Goal: Browse casually: Explore the website without a specific task or goal

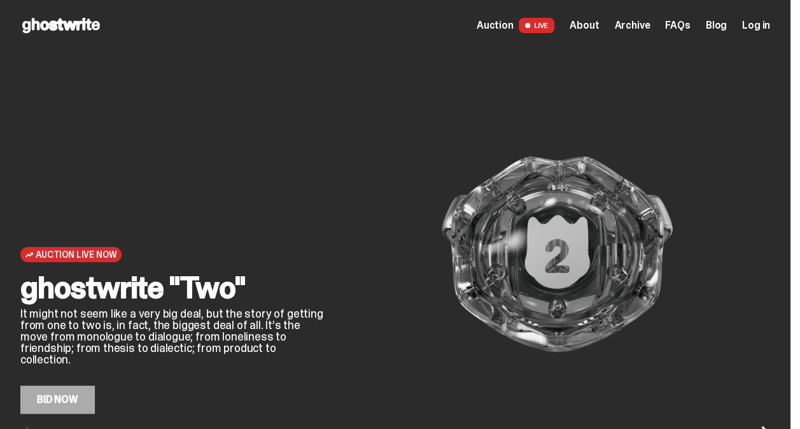
click at [555, 27] on span "LIVE" at bounding box center [536, 25] width 36 height 15
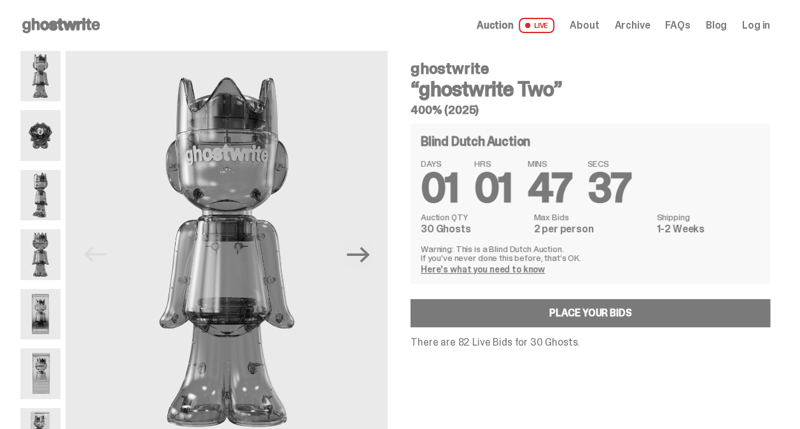
click at [513, 22] on span "Auction" at bounding box center [494, 25] width 37 height 10
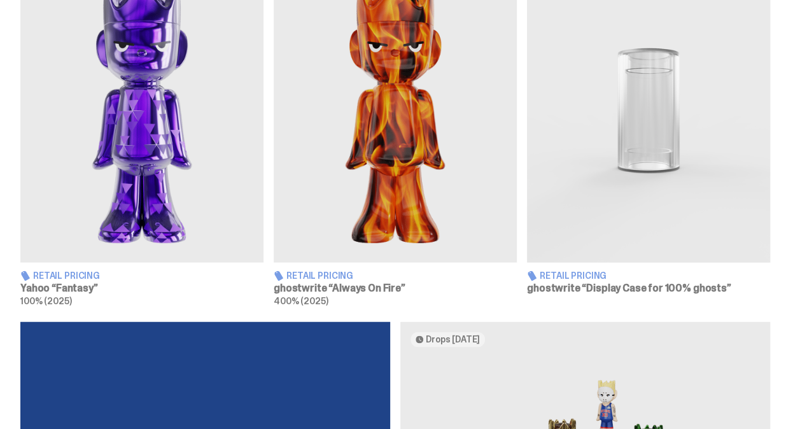
scroll to position [827, 0]
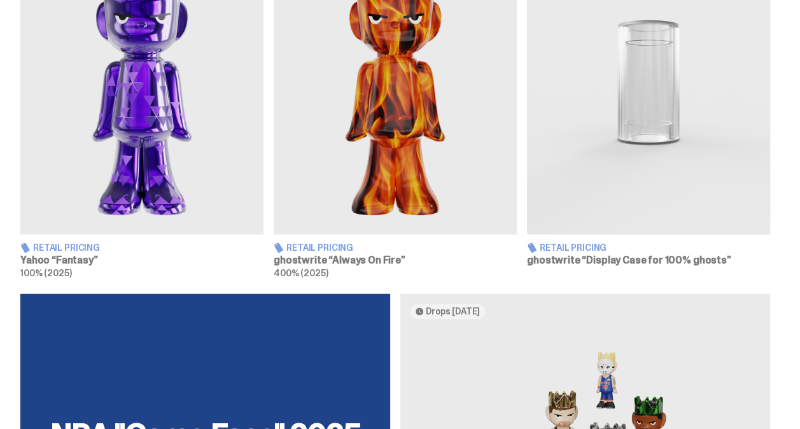
click at [426, 167] on img at bounding box center [395, 83] width 243 height 304
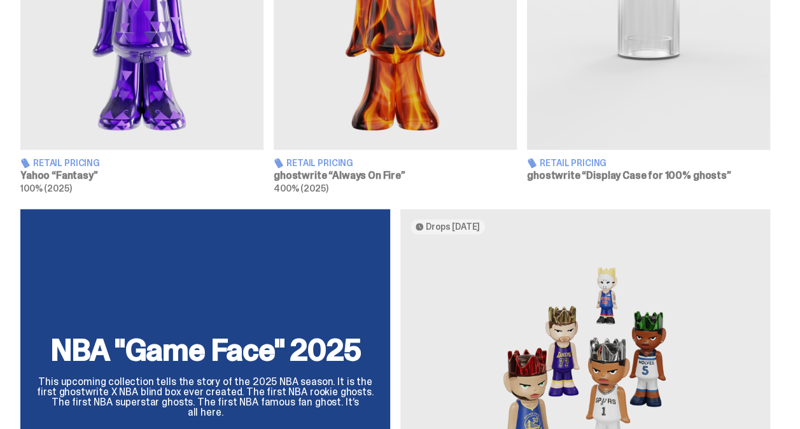
scroll to position [891, 0]
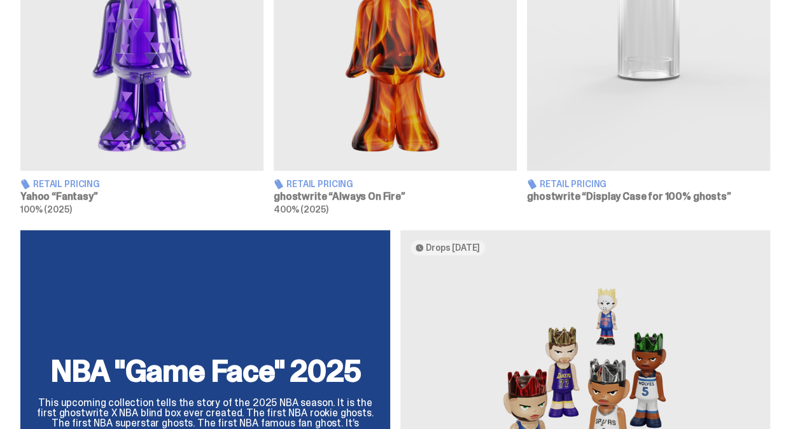
click at [646, 143] on img at bounding box center [648, 19] width 243 height 304
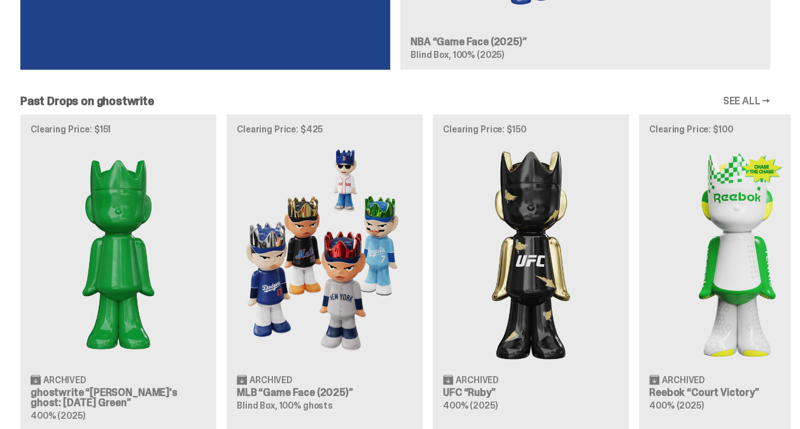
scroll to position [1400, 0]
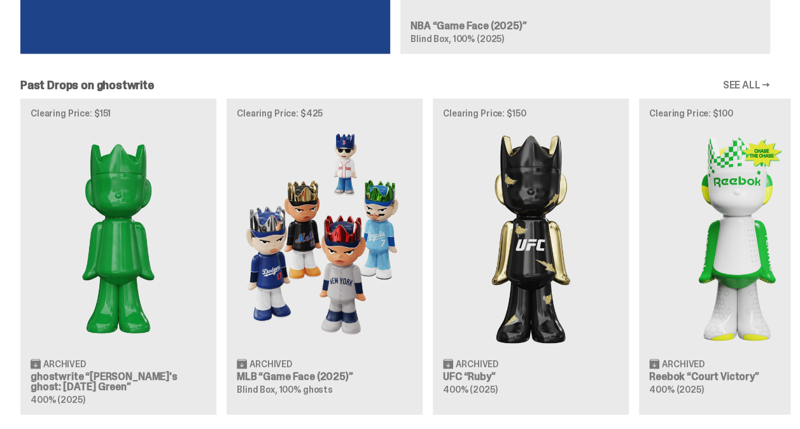
click at [356, 280] on div "Clearing Price: $151 Archived ghostwrite “Schrödinger's ghost: Sunday Green” 40…" at bounding box center [395, 257] width 790 height 316
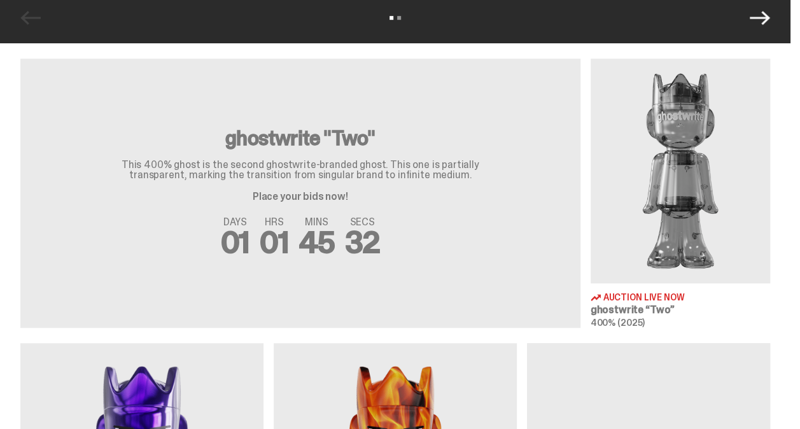
scroll to position [254, 0]
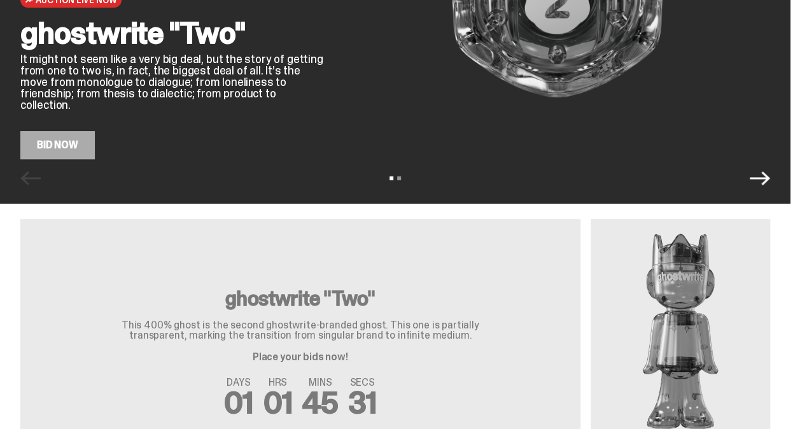
click at [417, 379] on div "DAYS 01 HRS 01 MINS 45 SECS 31" at bounding box center [300, 397] width 529 height 41
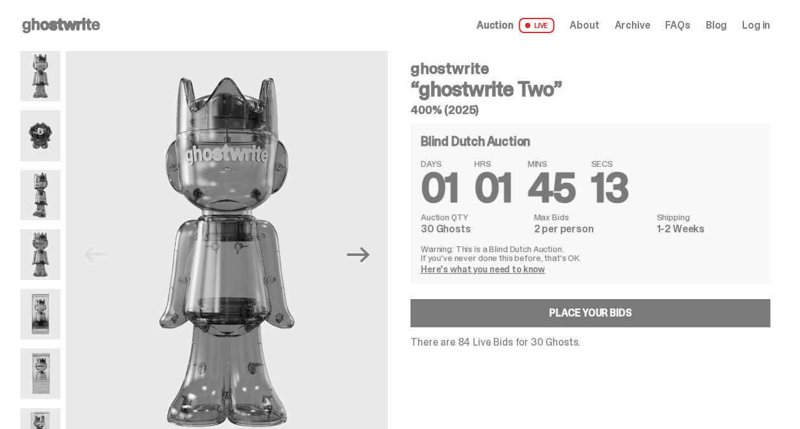
click at [532, 266] on link "Here's what you need to know" at bounding box center [483, 268] width 124 height 11
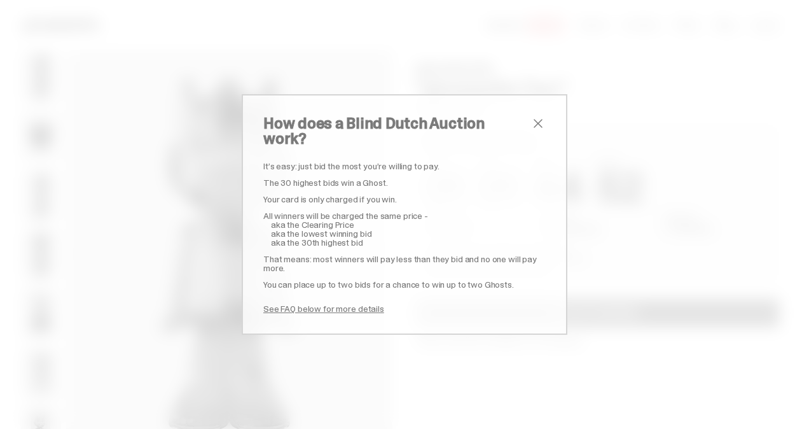
click at [535, 129] on span "close" at bounding box center [538, 123] width 15 height 15
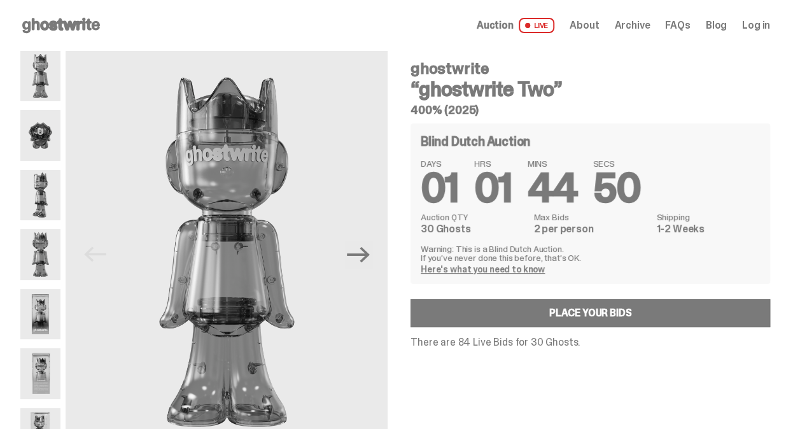
click at [50, 130] on img at bounding box center [40, 135] width 40 height 50
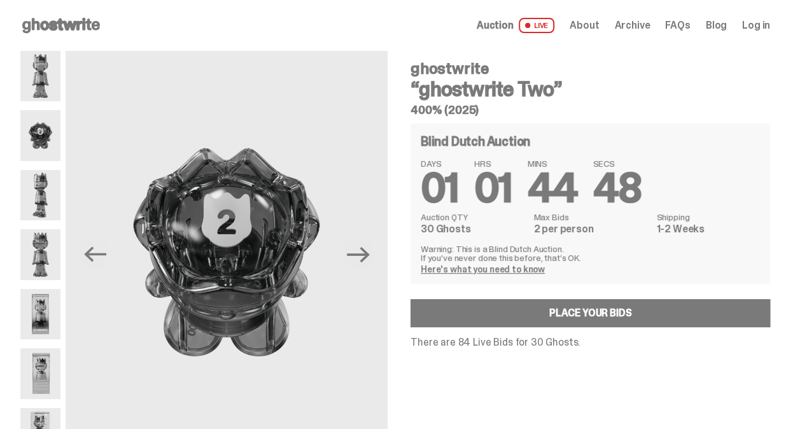
click at [45, 190] on img at bounding box center [40, 195] width 40 height 50
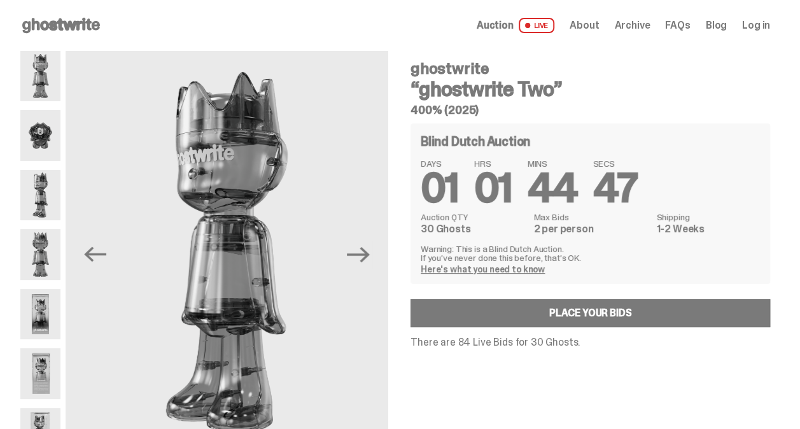
click at [51, 221] on div at bounding box center [40, 254] width 40 height 407
click at [53, 248] on img at bounding box center [40, 254] width 40 height 50
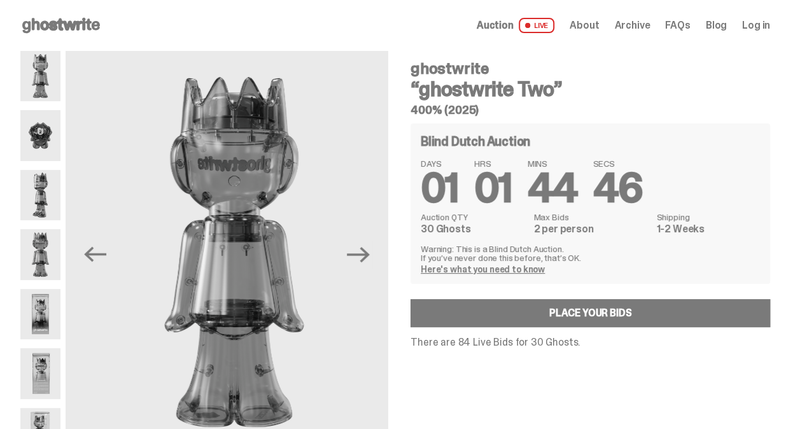
click at [43, 304] on img at bounding box center [40, 314] width 40 height 50
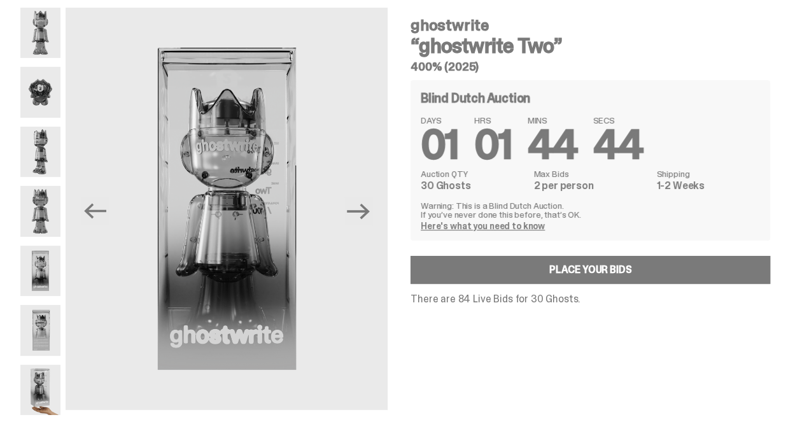
scroll to position [64, 0]
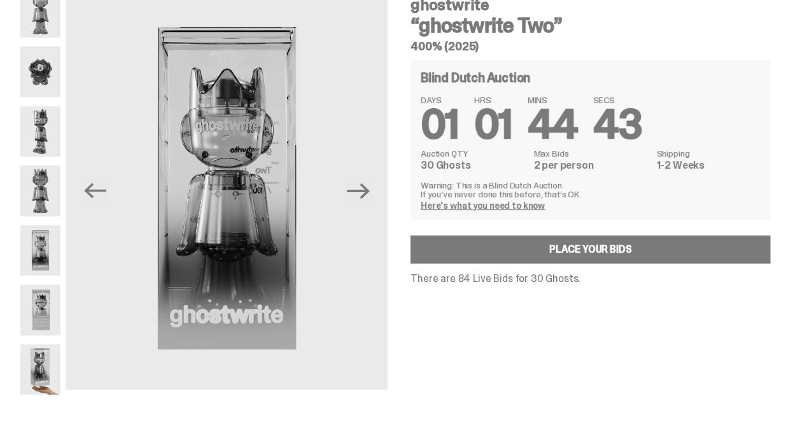
click at [42, 315] on img at bounding box center [40, 309] width 40 height 50
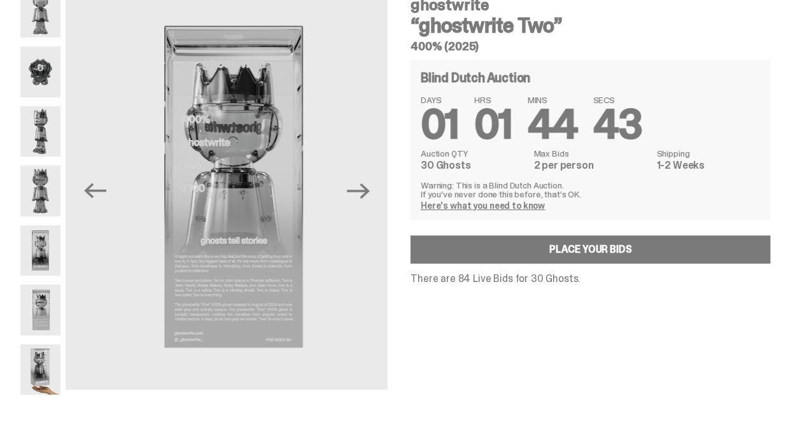
click at [43, 345] on img at bounding box center [40, 369] width 40 height 50
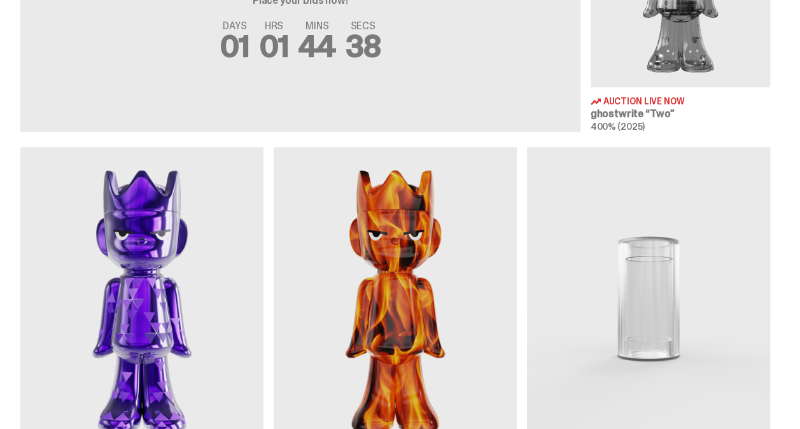
scroll to position [700, 0]
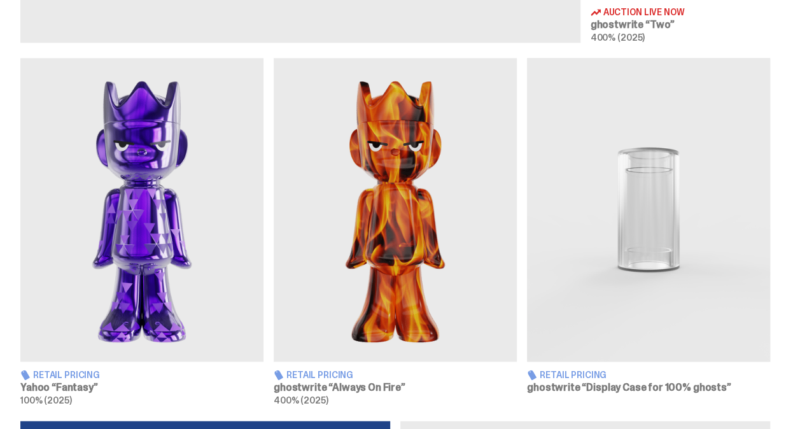
click at [154, 237] on img at bounding box center [141, 210] width 243 height 304
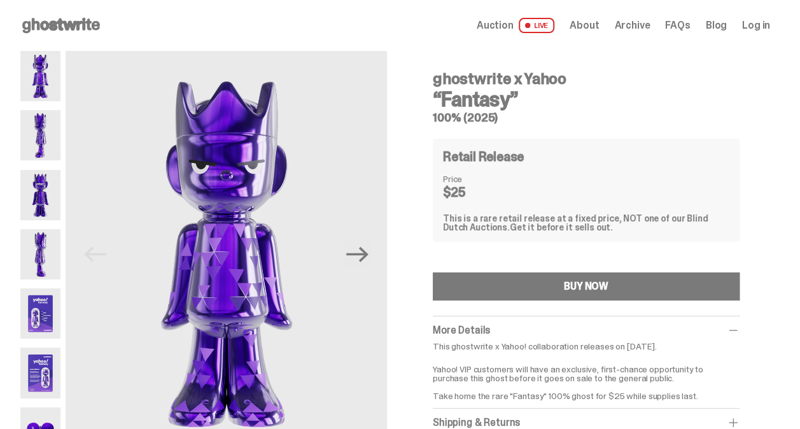
click at [45, 131] on img at bounding box center [40, 135] width 40 height 50
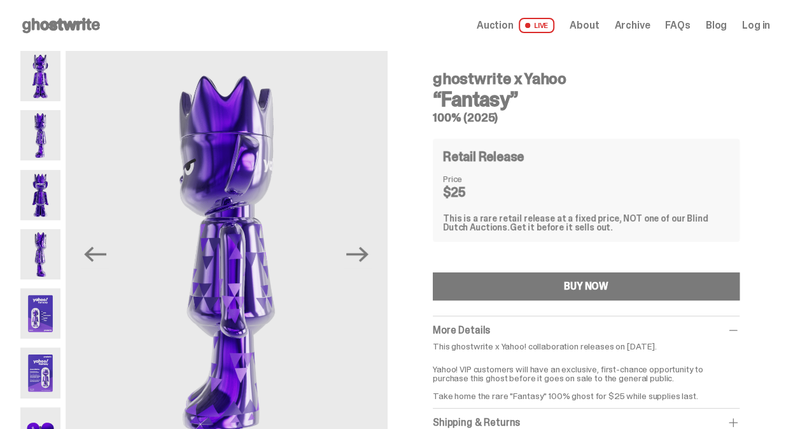
click at [47, 190] on img at bounding box center [40, 195] width 40 height 50
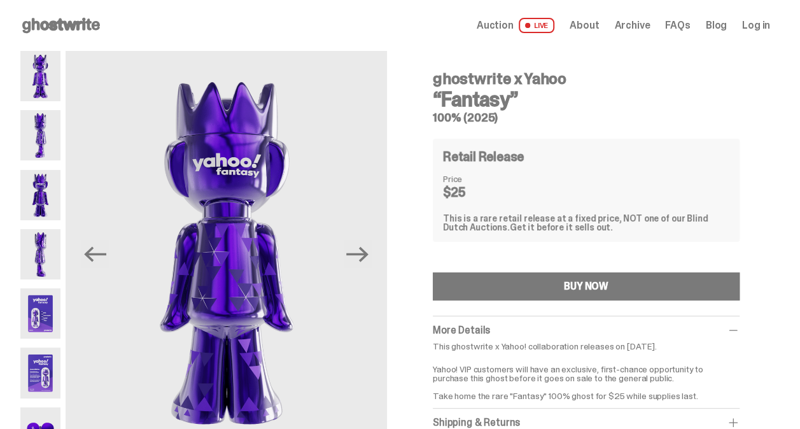
click at [50, 235] on img at bounding box center [40, 254] width 40 height 50
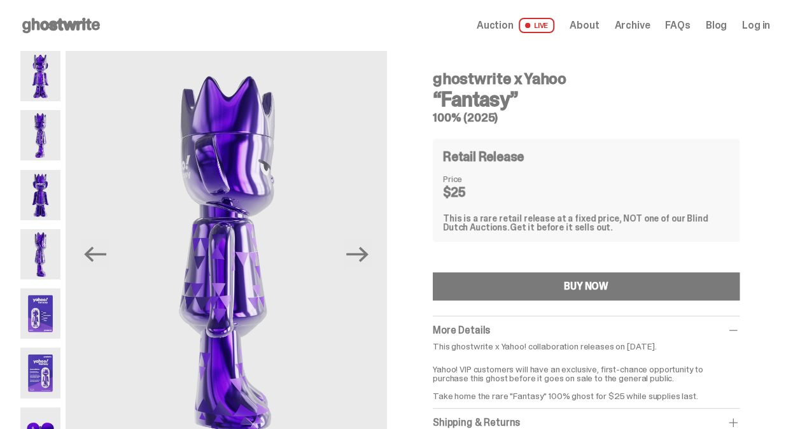
click at [48, 295] on img at bounding box center [40, 313] width 40 height 50
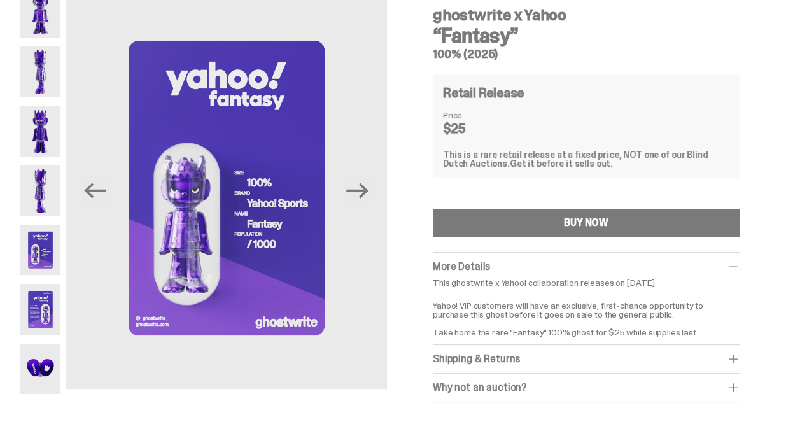
scroll to position [127, 0]
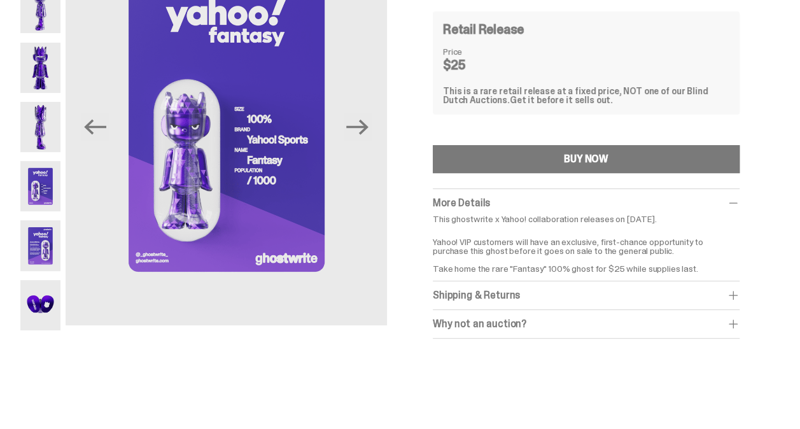
click at [43, 310] on img at bounding box center [40, 305] width 40 height 50
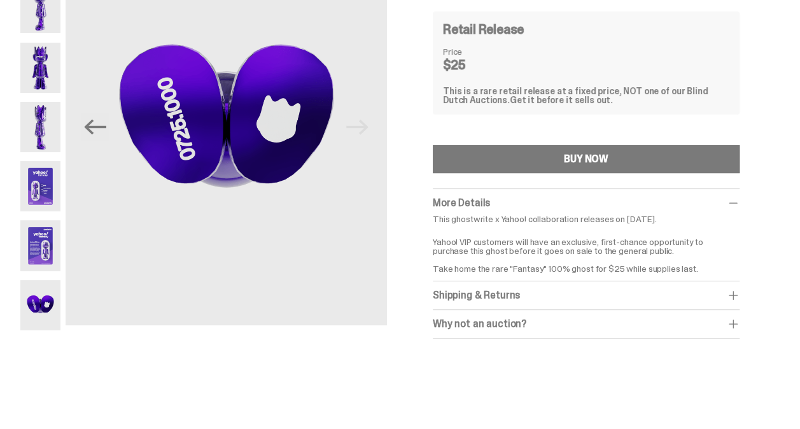
click at [739, 323] on span at bounding box center [733, 323] width 13 height 13
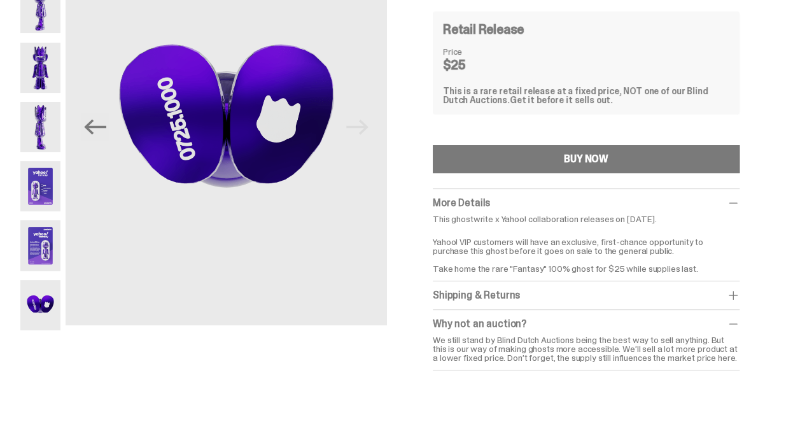
click at [51, 248] on img at bounding box center [40, 245] width 40 height 50
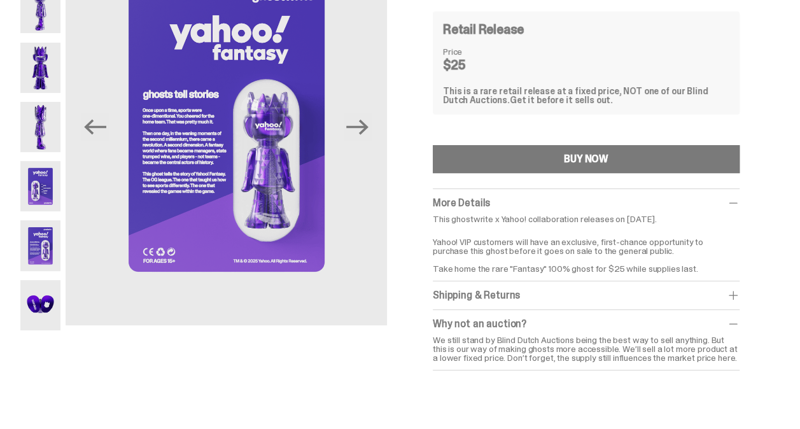
click at [51, 191] on img at bounding box center [40, 186] width 40 height 50
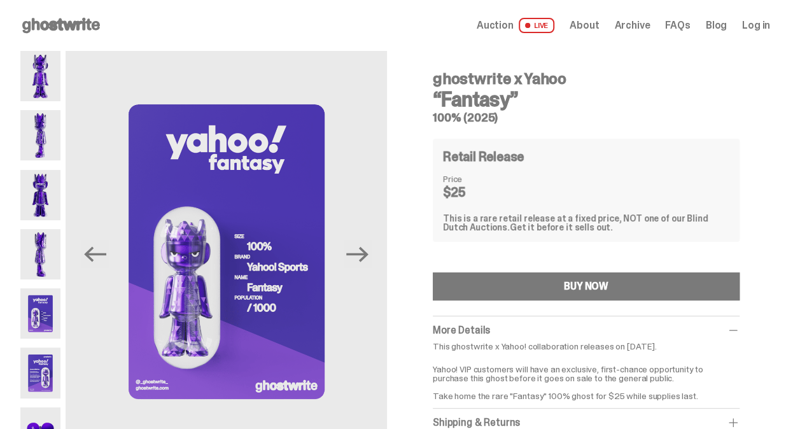
click at [650, 27] on span "Archive" at bounding box center [632, 25] width 36 height 10
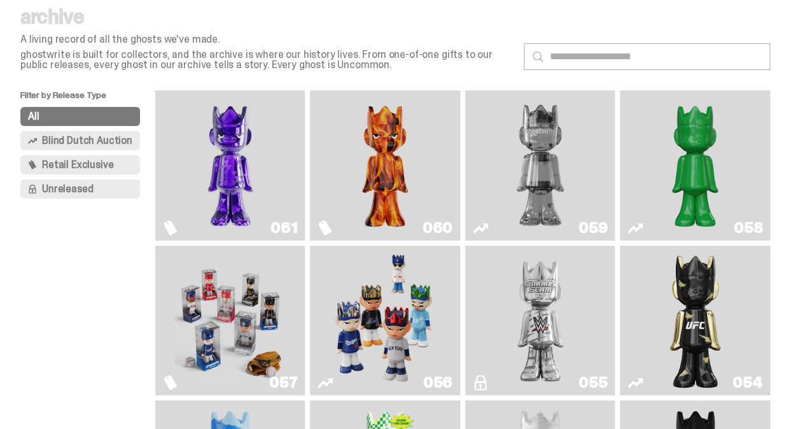
scroll to position [64, 0]
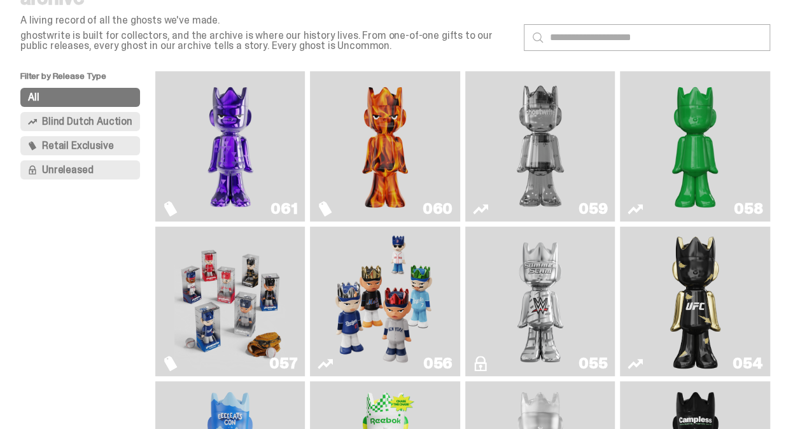
click at [233, 159] on img "Fantasy" at bounding box center [230, 146] width 112 height 140
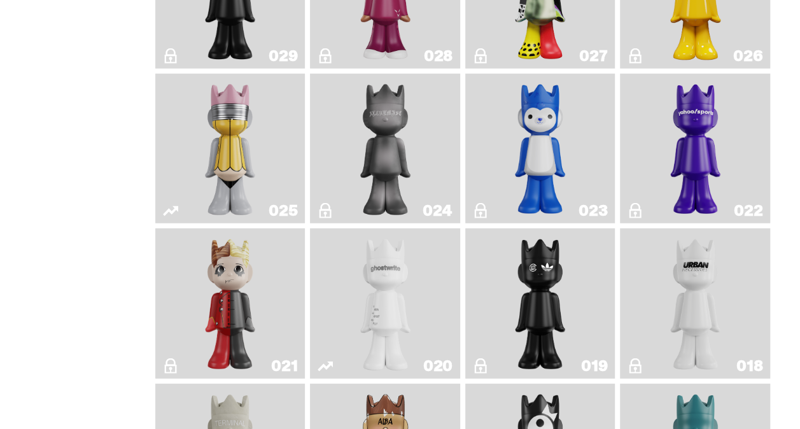
scroll to position [1463, 0]
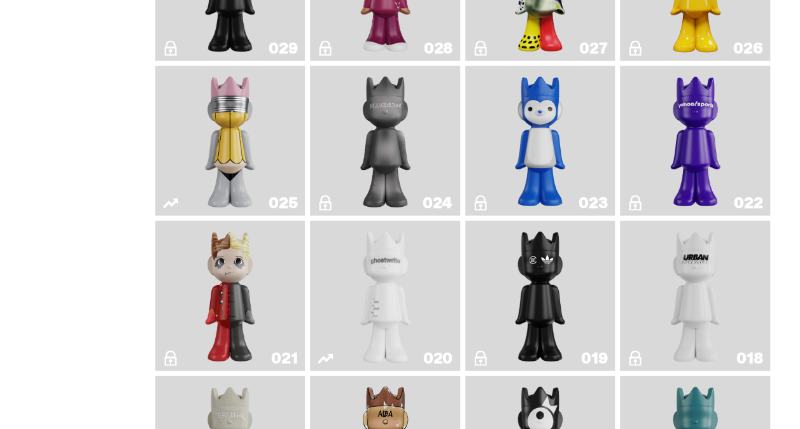
click at [695, 156] on img "Yahoo!" at bounding box center [695, 141] width 60 height 140
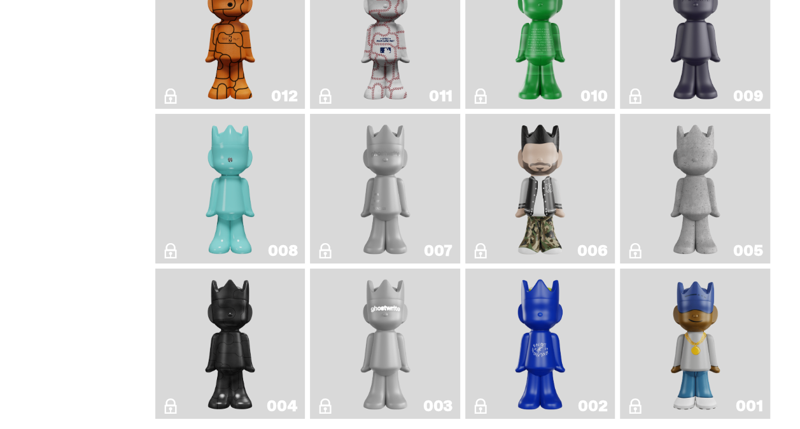
scroll to position [2036, 0]
click at [372, 92] on img "Baseball" at bounding box center [385, 33] width 59 height 140
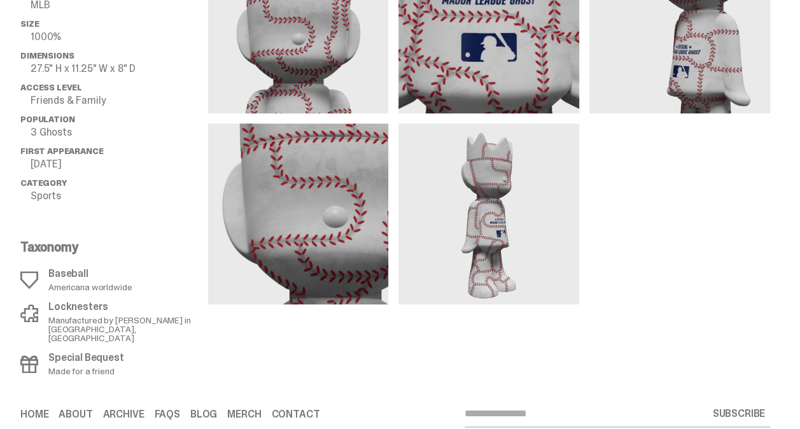
scroll to position [445, 0]
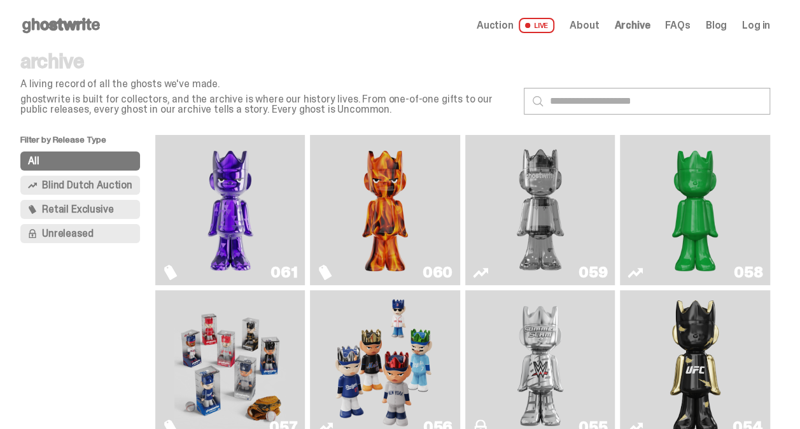
click at [239, 207] on img "Fantasy" at bounding box center [230, 210] width 112 height 140
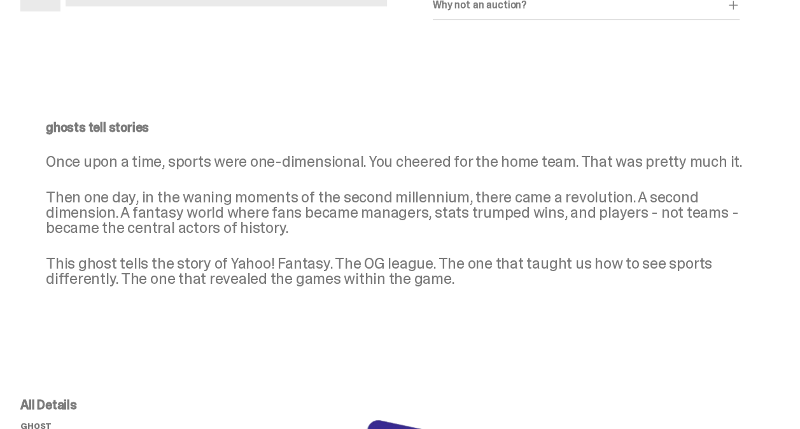
scroll to position [318, 0]
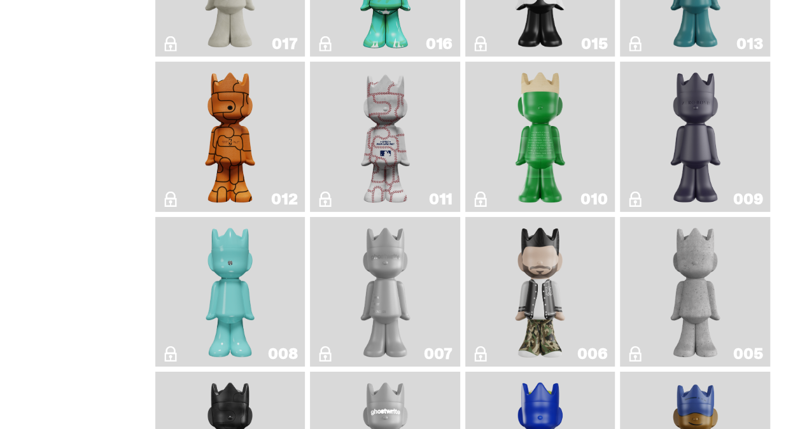
scroll to position [1918, 0]
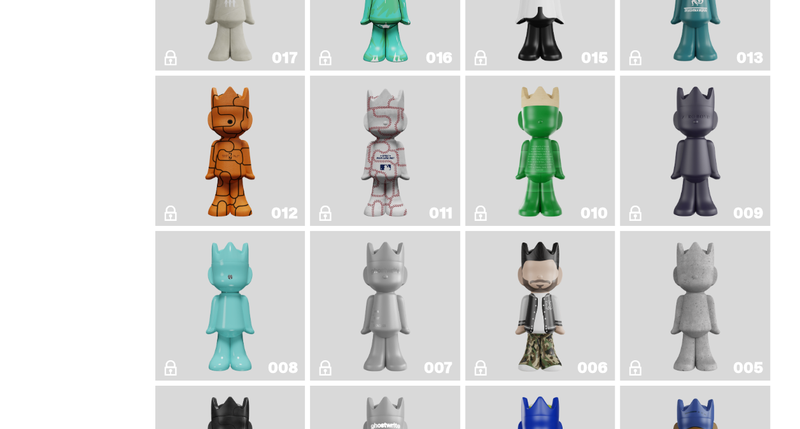
click at [225, 184] on img "Basketball" at bounding box center [230, 151] width 60 height 140
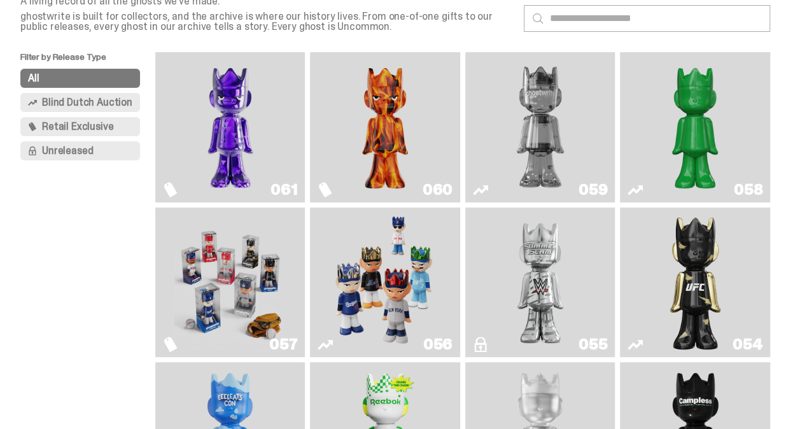
scroll to position [73, 0]
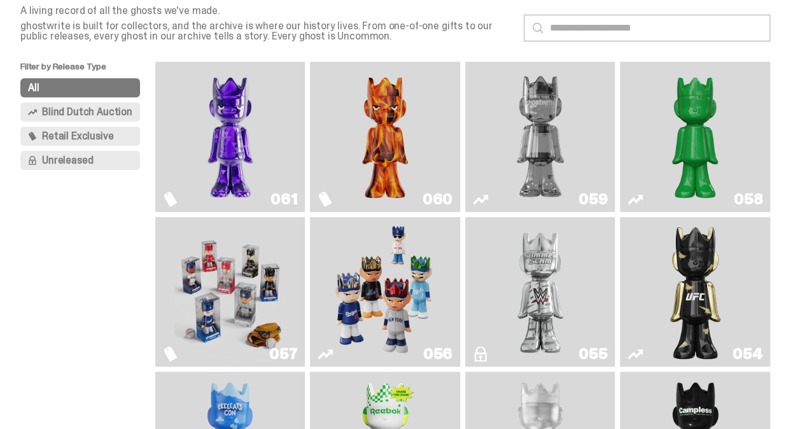
click at [228, 284] on img "Game Face (2025)" at bounding box center [230, 292] width 112 height 140
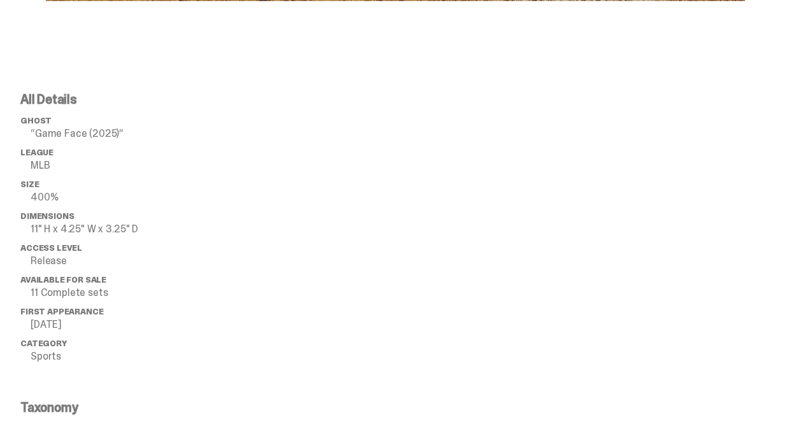
scroll to position [763, 0]
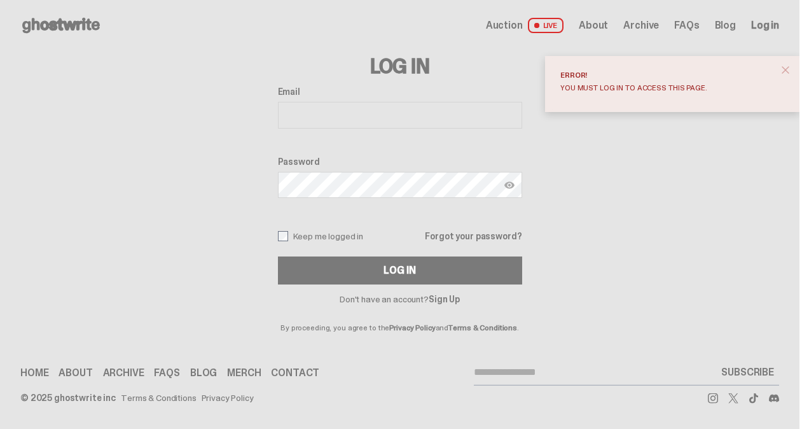
click at [338, 112] on input "Email" at bounding box center [400, 115] width 244 height 27
type input "**********"
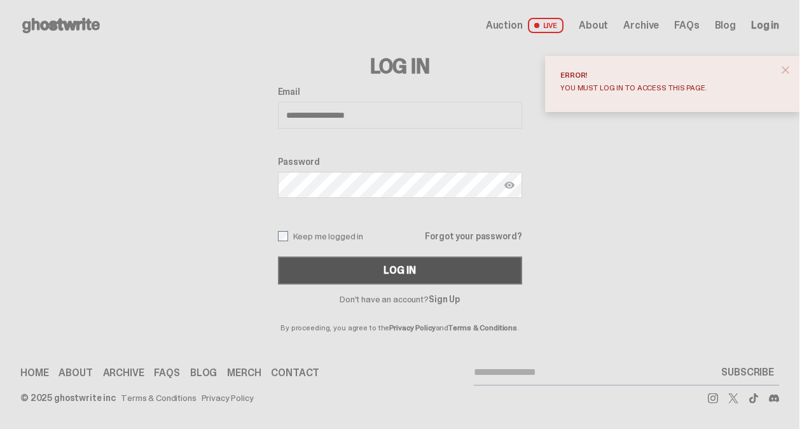
click at [394, 275] on div "Log In" at bounding box center [400, 270] width 32 height 10
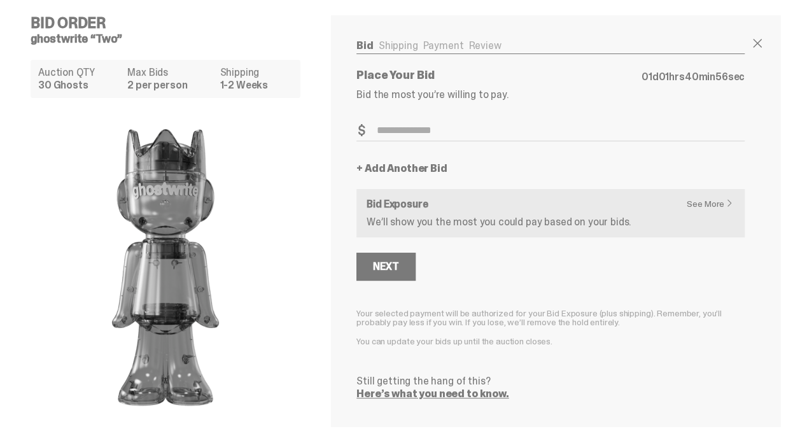
click at [714, 208] on link "See More" at bounding box center [712, 203] width 53 height 9
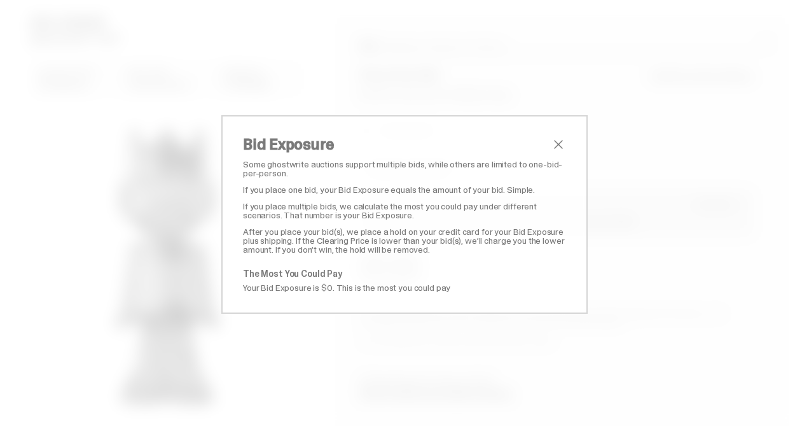
click at [555, 143] on span "close" at bounding box center [558, 144] width 15 height 15
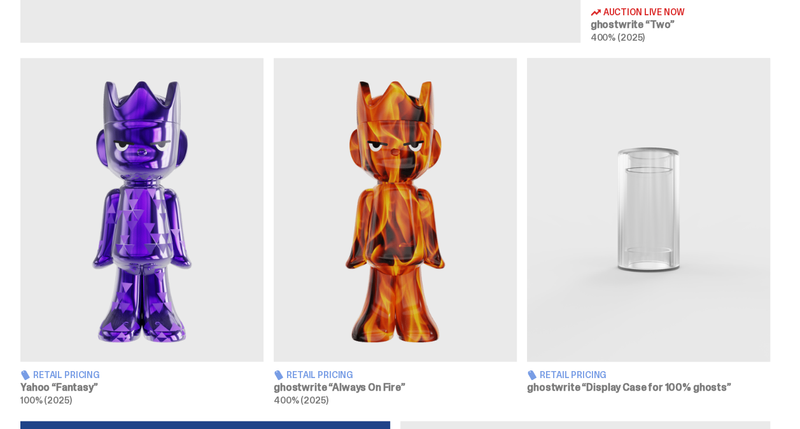
scroll to position [763, 0]
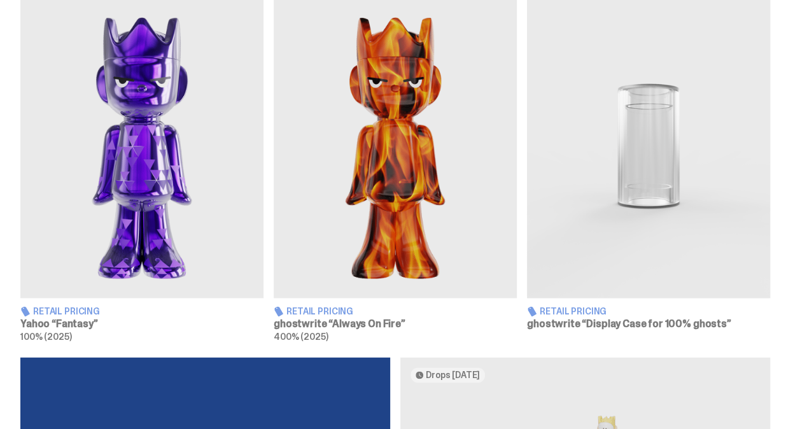
click at [125, 134] on img at bounding box center [141, 146] width 243 height 304
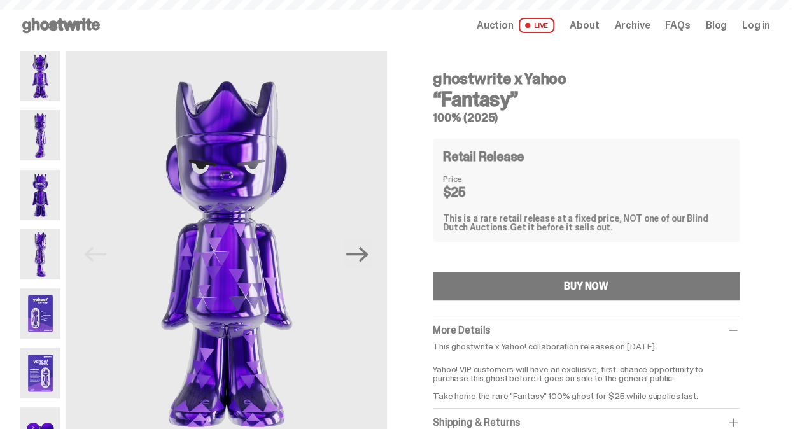
scroll to position [763, 0]
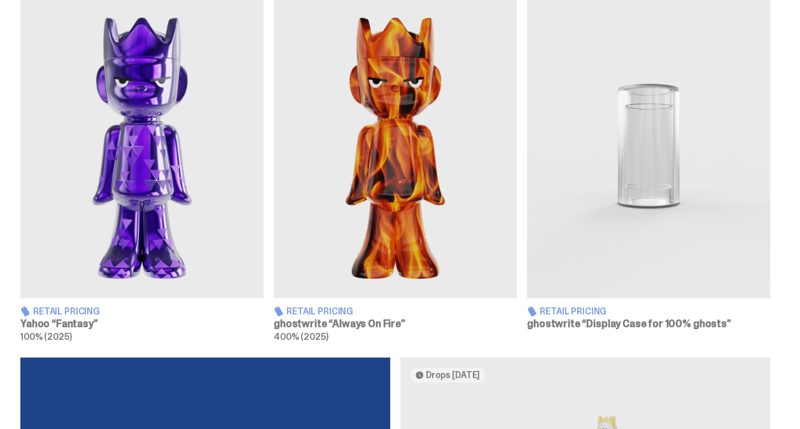
click at [414, 210] on img at bounding box center [395, 146] width 243 height 304
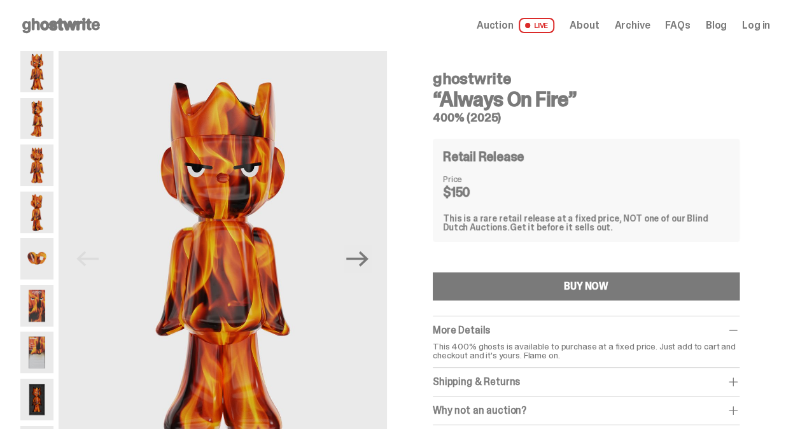
click at [43, 257] on img at bounding box center [36, 258] width 33 height 41
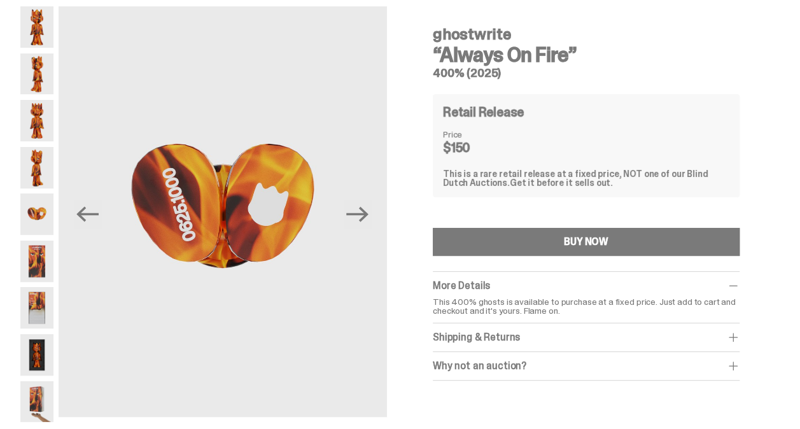
scroll to position [64, 0]
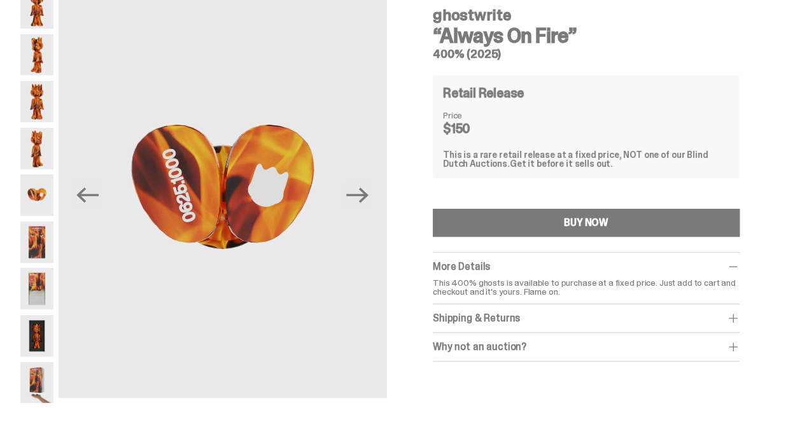
click at [46, 291] on img at bounding box center [36, 288] width 33 height 41
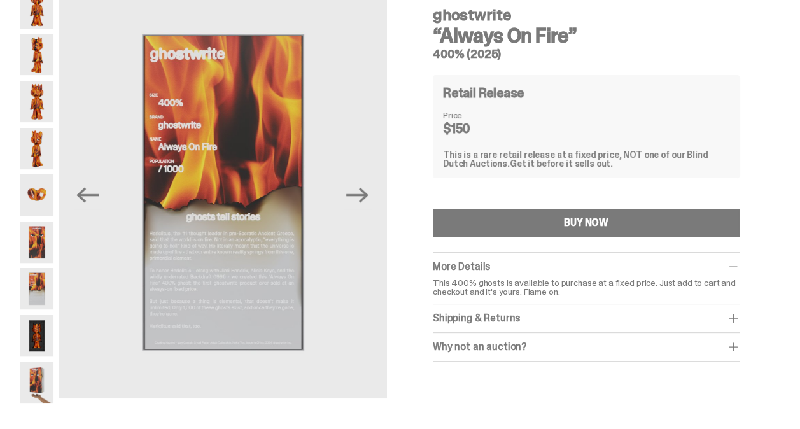
click at [37, 332] on img at bounding box center [36, 335] width 33 height 41
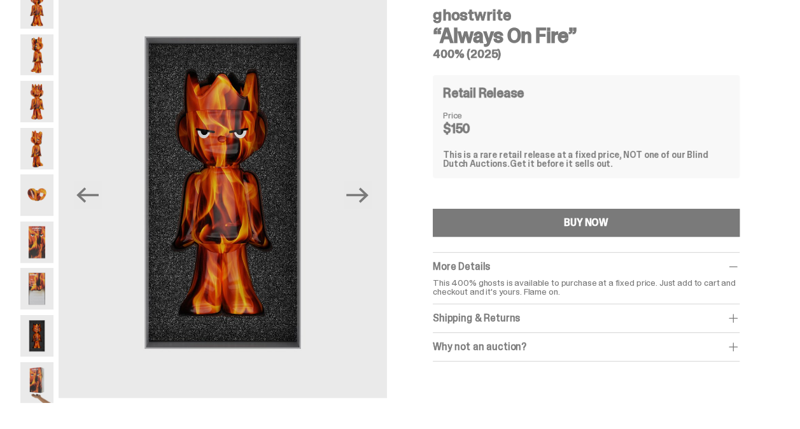
click at [42, 372] on img at bounding box center [36, 382] width 33 height 41
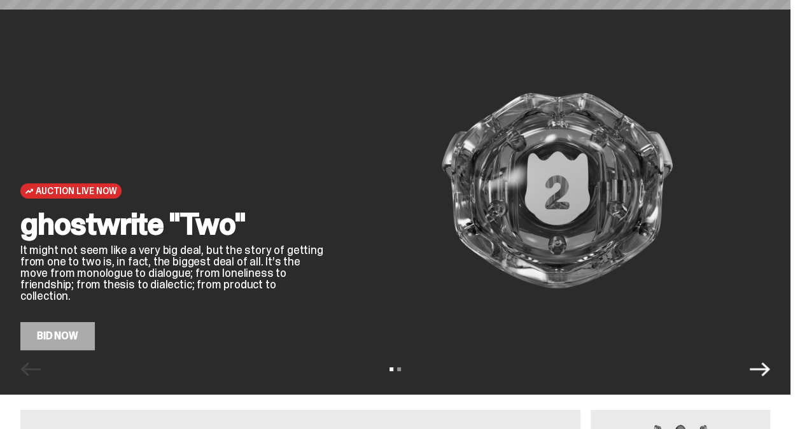
scroll to position [763, 0]
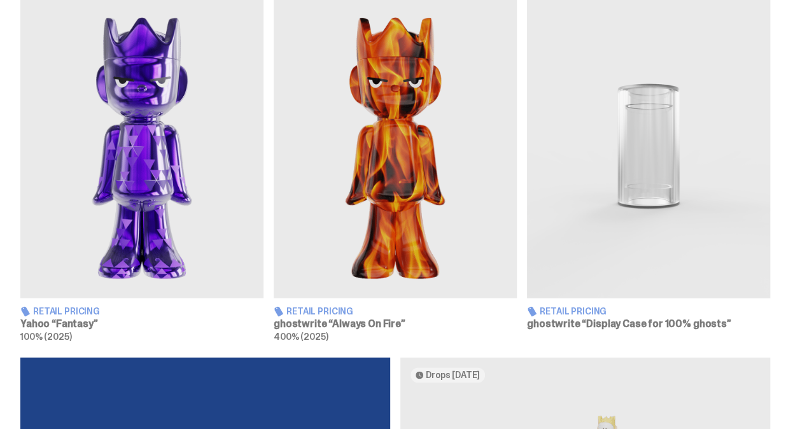
click at [144, 210] on img at bounding box center [141, 146] width 243 height 304
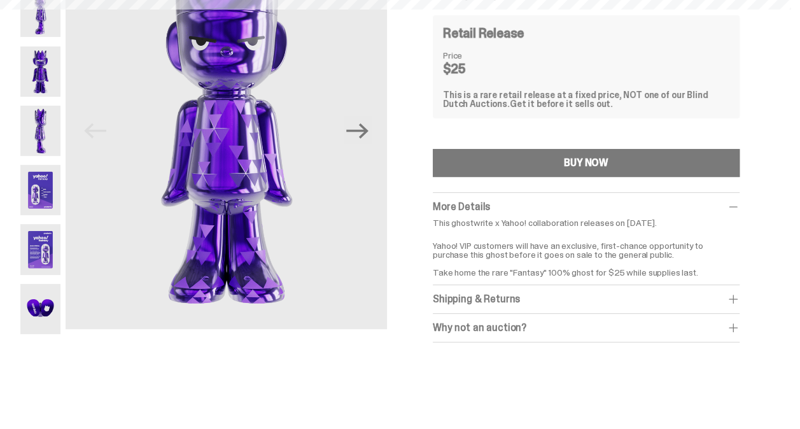
scroll to position [127, 0]
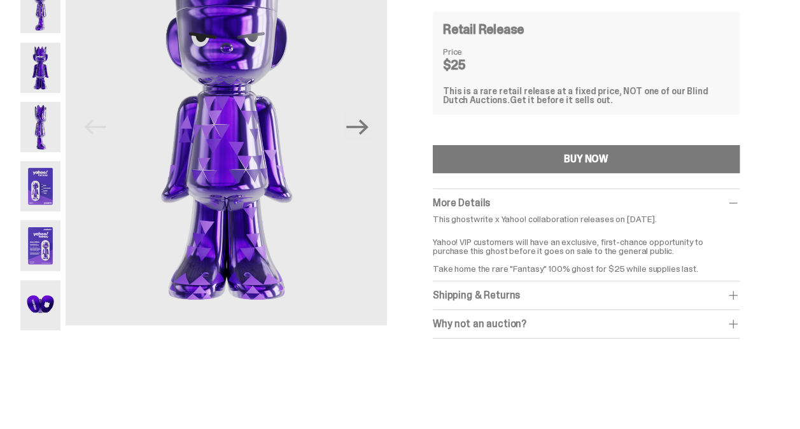
click at [45, 295] on img at bounding box center [40, 305] width 40 height 50
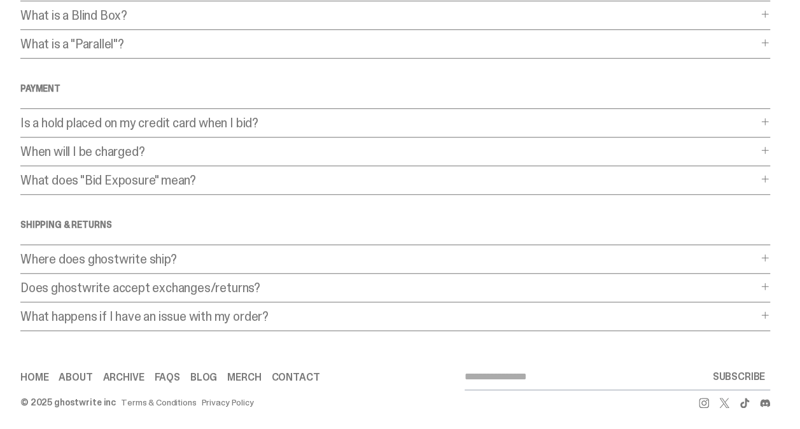
scroll to position [265, 0]
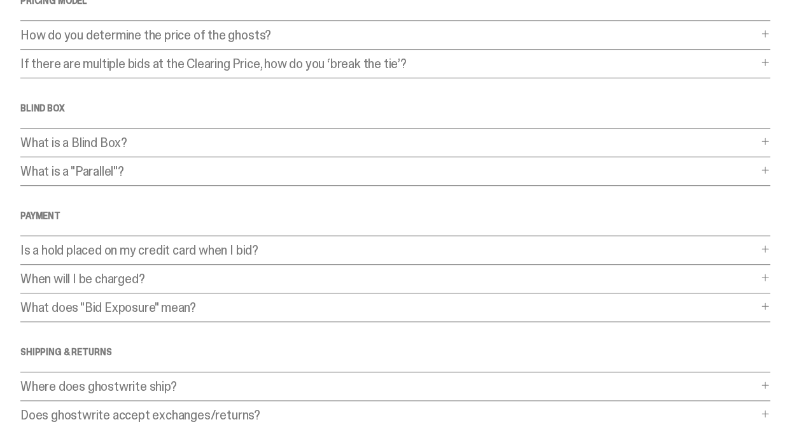
click at [770, 165] on span at bounding box center [765, 170] width 10 height 10
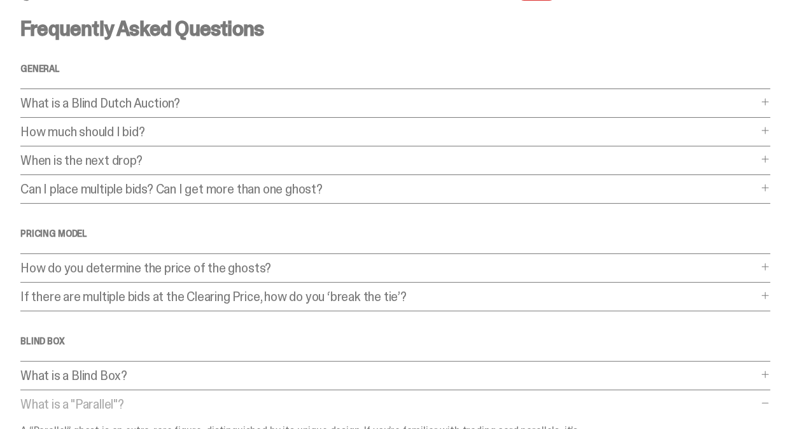
scroll to position [0, 0]
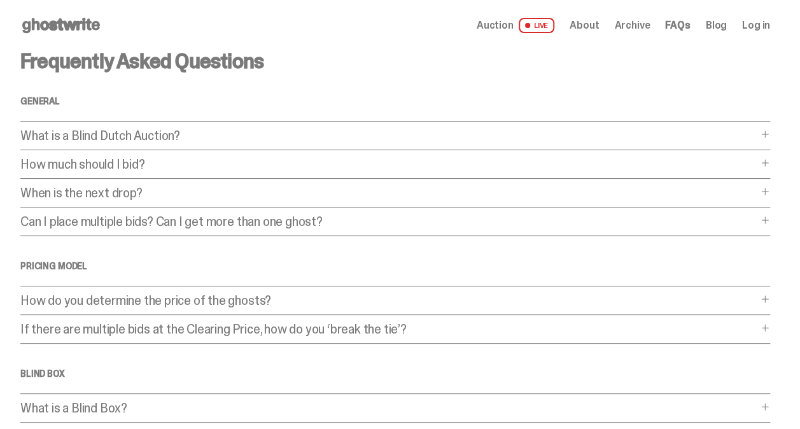
click at [56, 31] on icon at bounding box center [60, 25] width 81 height 20
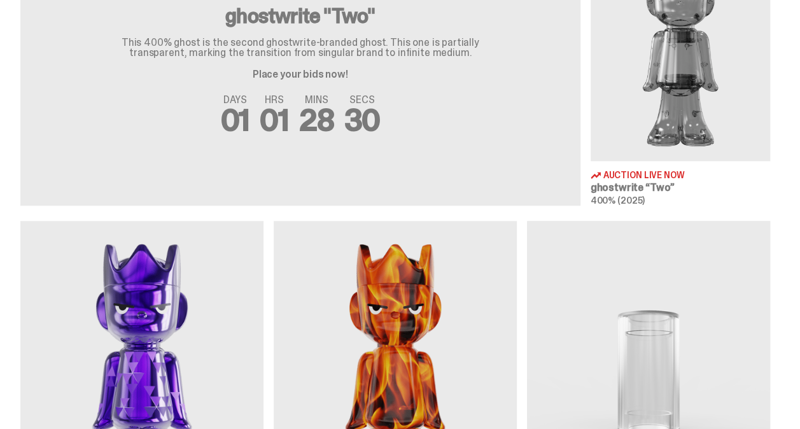
scroll to position [636, 0]
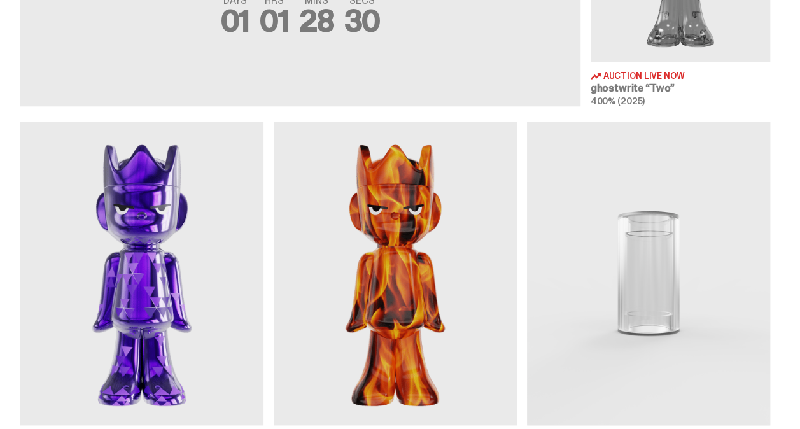
click at [376, 248] on img at bounding box center [395, 274] width 243 height 304
